Goal: Ask a question: Seek information or help from site administrators or community

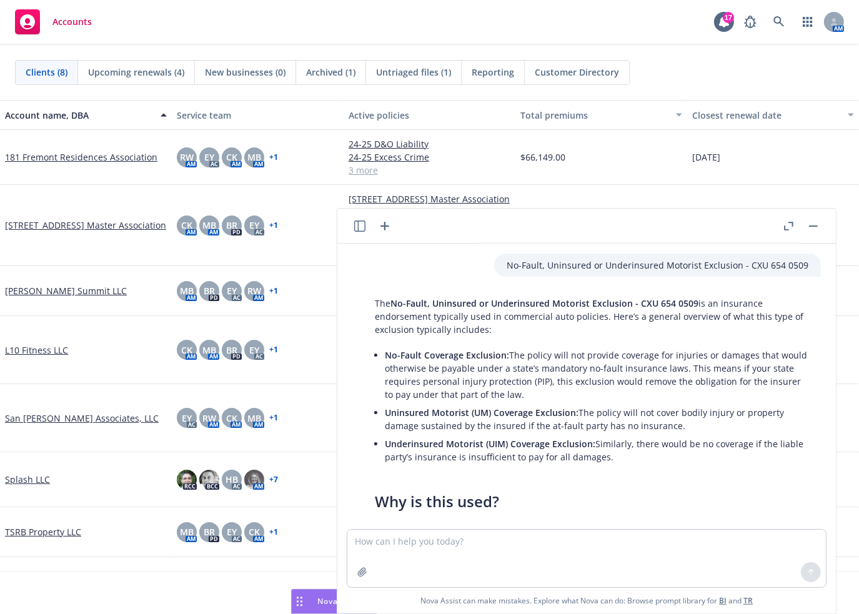
scroll to position [883, 0]
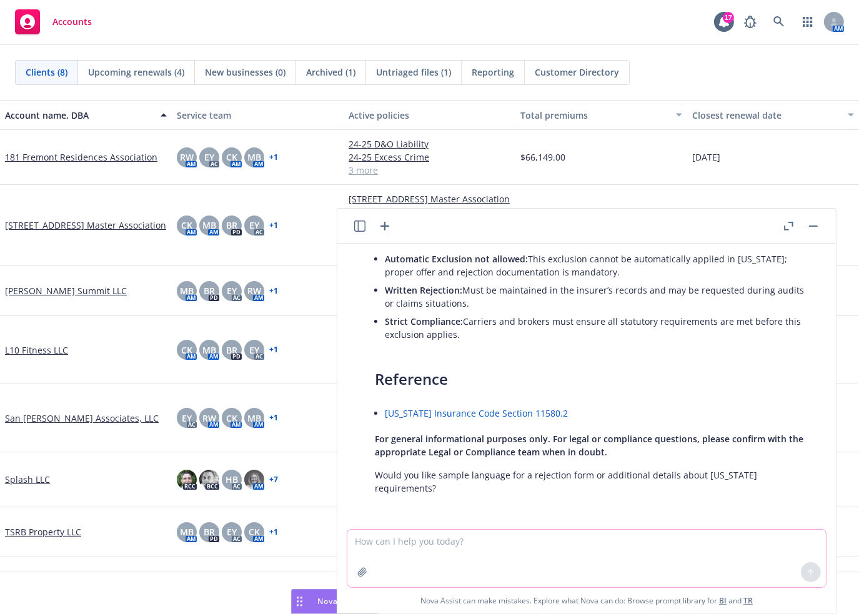
click at [465, 542] on textarea at bounding box center [586, 558] width 478 height 57
paste textarea "We have an insurance question we'd like your opinion on. Our opinion differs fr…"
type textarea "We have an insurance question we'd like your opinion on. Our opinion differs fr…"
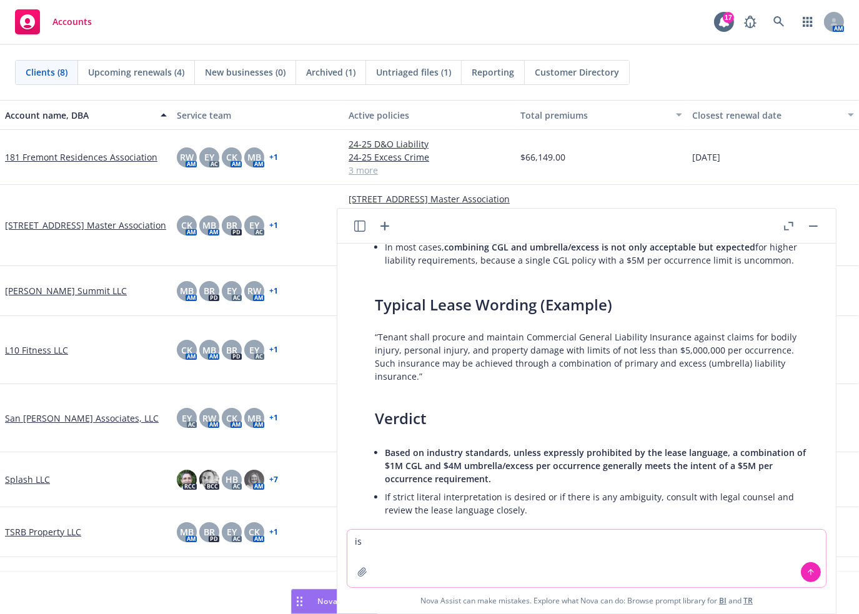
scroll to position [1899, 0]
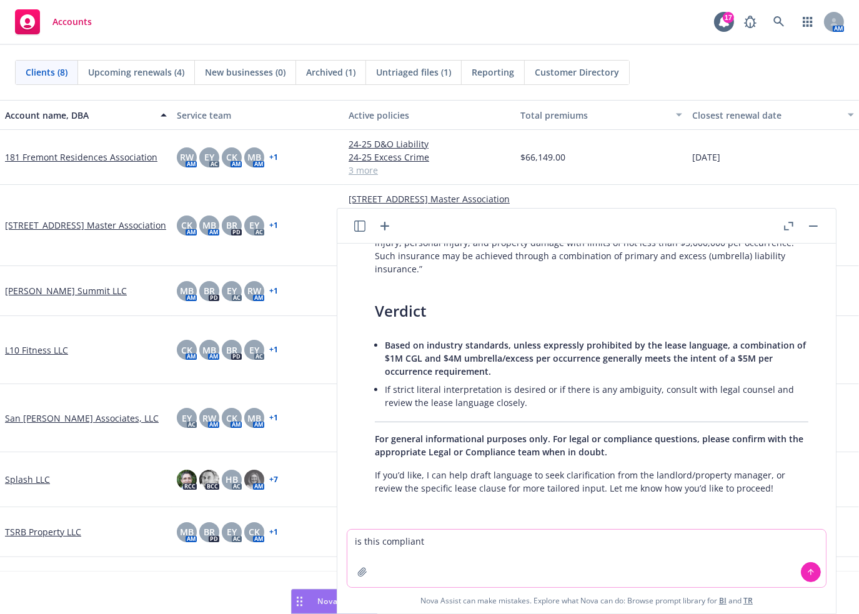
type textarea "is this compliant?"
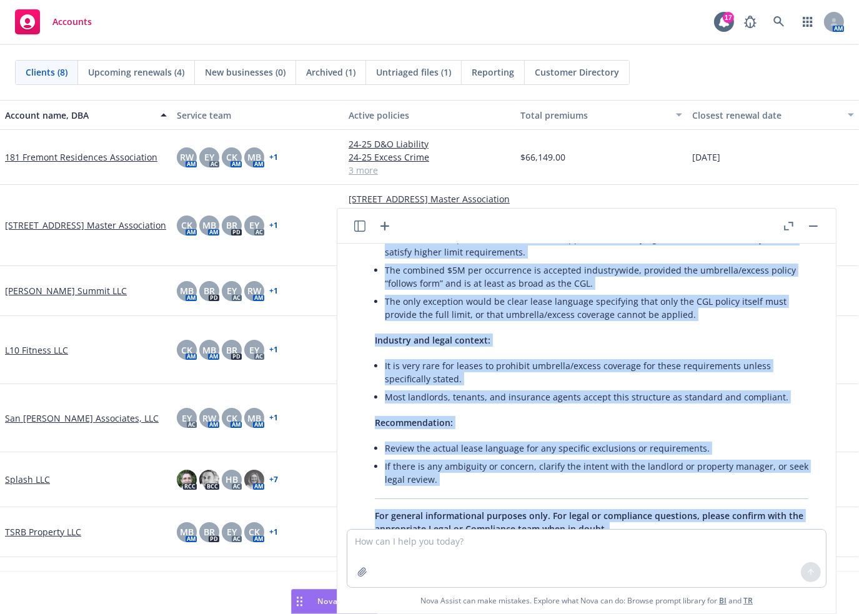
scroll to position [2418, 0]
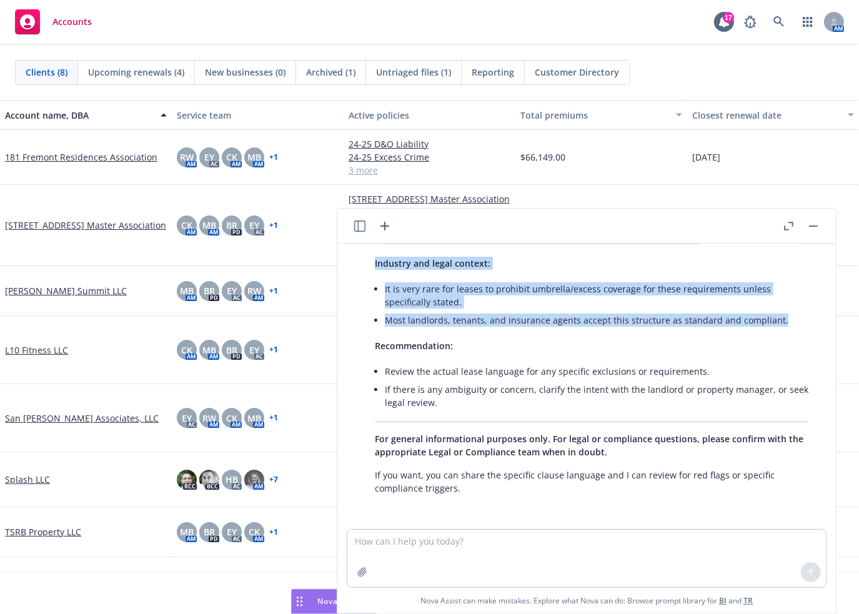
drag, startPoint x: 377, startPoint y: 297, endPoint x: 793, endPoint y: 322, distance: 416.1
click at [793, 322] on div "Based on standard industry practice and typical lease insurance requirements: Y…" at bounding box center [591, 266] width 458 height 465
copy div "Lorem ip dolorsit ametcons adipisci eli seddoei tempo incididun utlaboreetdo: M…"
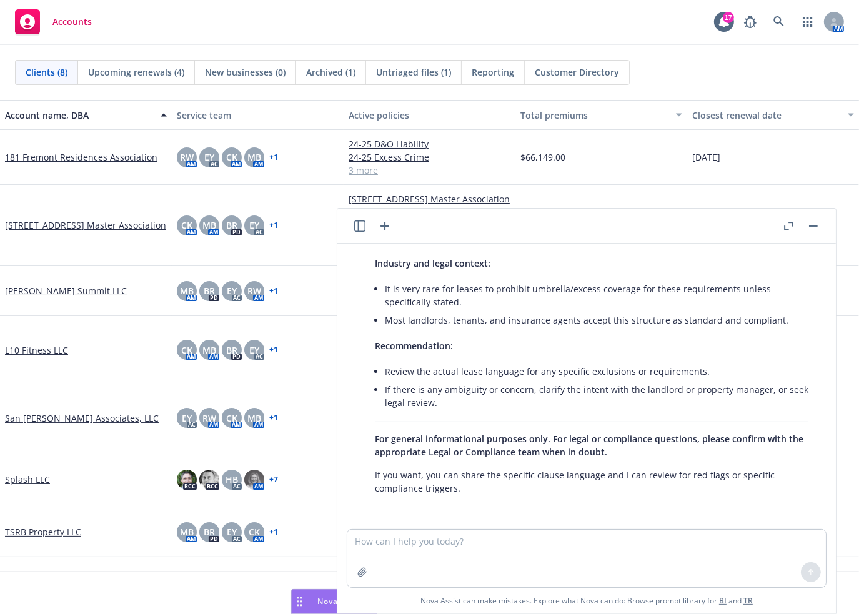
click at [628, 341] on p "Recommendation:" at bounding box center [591, 345] width 433 height 13
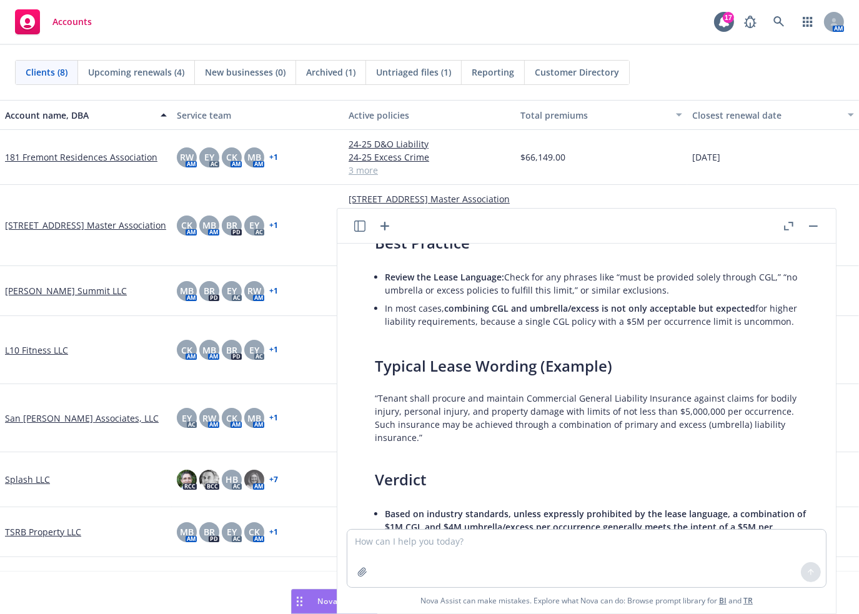
scroll to position [1481, 0]
